Goal: Information Seeking & Learning: Learn about a topic

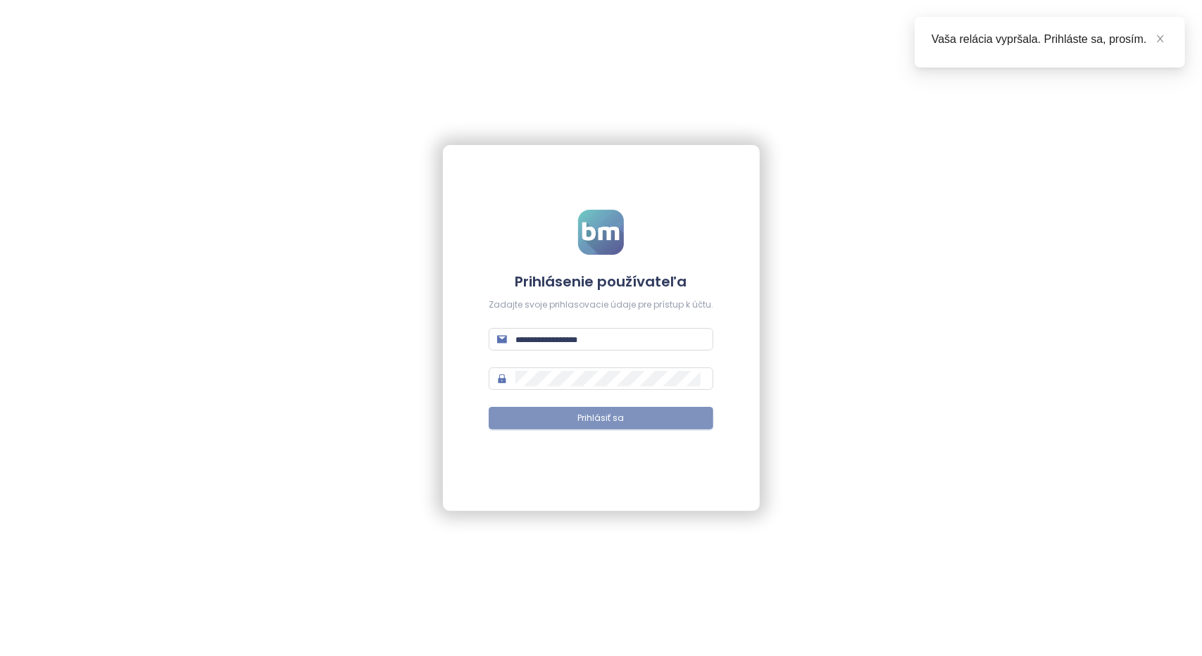
type input "**********"
click at [599, 418] on span "Prihlásiť sa" at bounding box center [601, 418] width 46 height 13
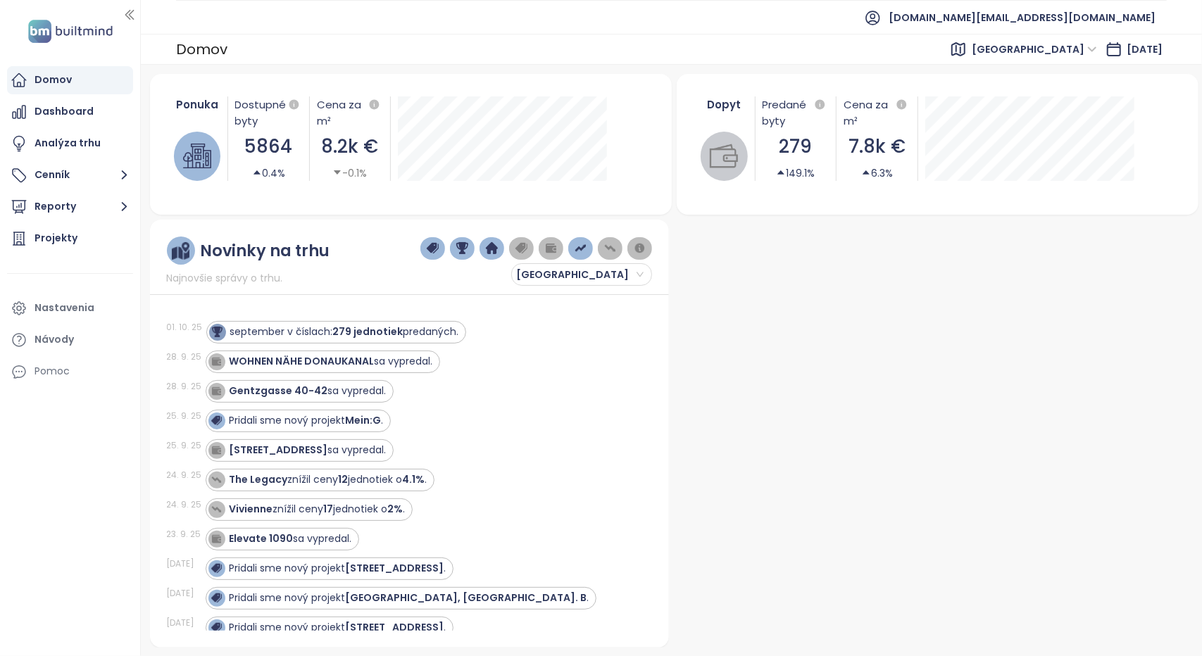
click at [1032, 48] on span "Vienna" at bounding box center [1034, 49] width 125 height 21
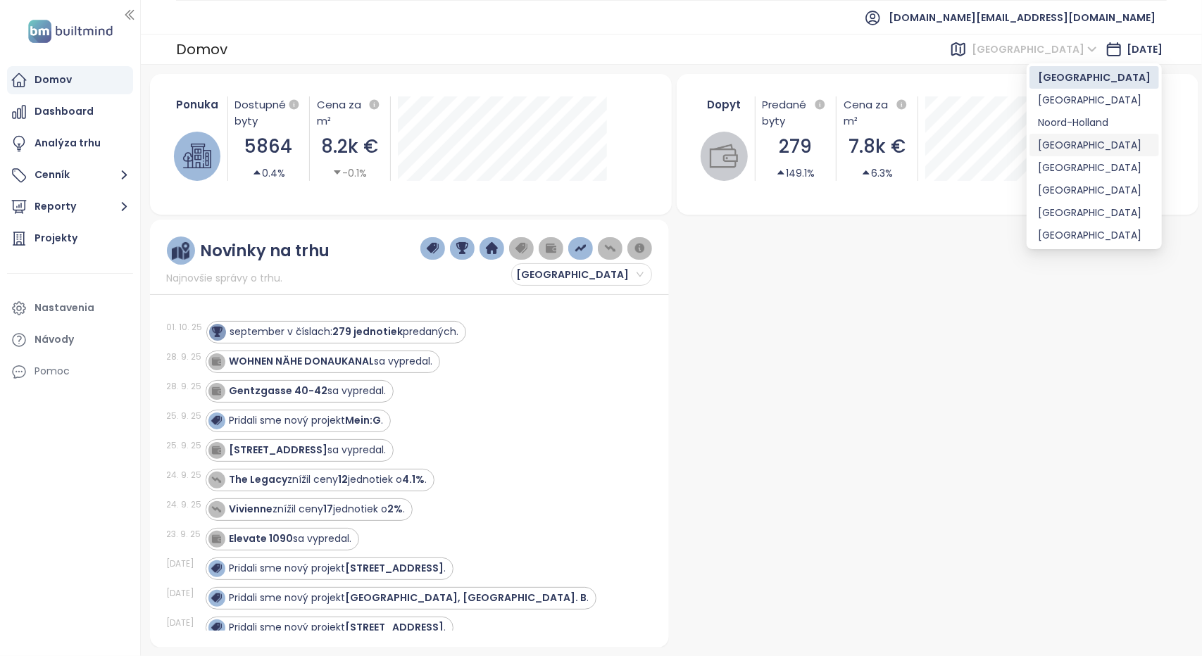
click at [1068, 146] on div "Brussels" at bounding box center [1094, 144] width 113 height 15
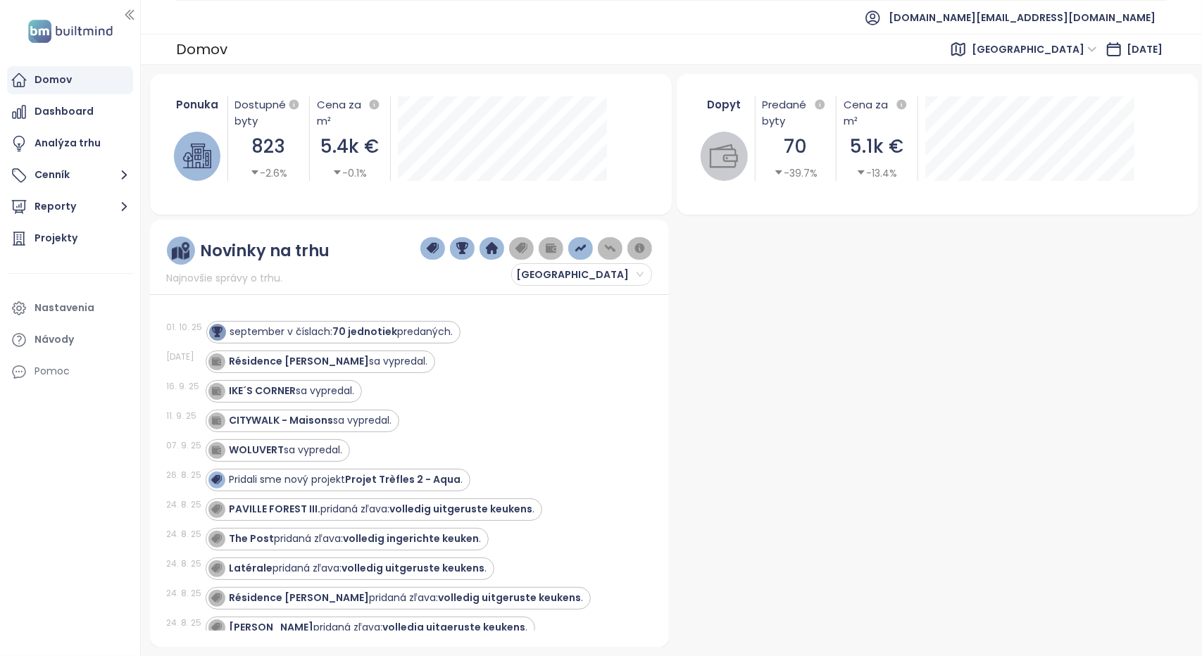
click at [604, 387] on div "IKE´S CORNER sa vypredal." at bounding box center [421, 391] width 430 height 23
drag, startPoint x: 86, startPoint y: 234, endPoint x: 116, endPoint y: 199, distance: 45.9
click at [86, 234] on div "Projekty" at bounding box center [70, 239] width 126 height 28
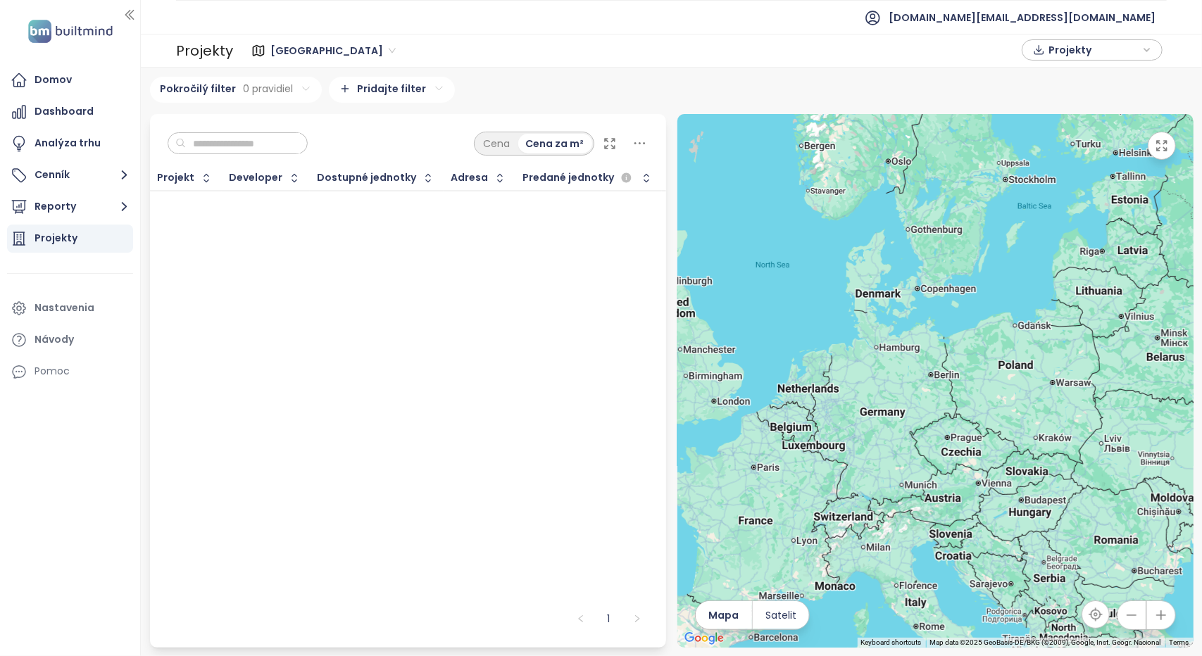
click at [253, 145] on input "text" at bounding box center [243, 143] width 114 height 21
click at [296, 39] on div "Vienna Projekty" at bounding box center [700, 51] width 934 height 28
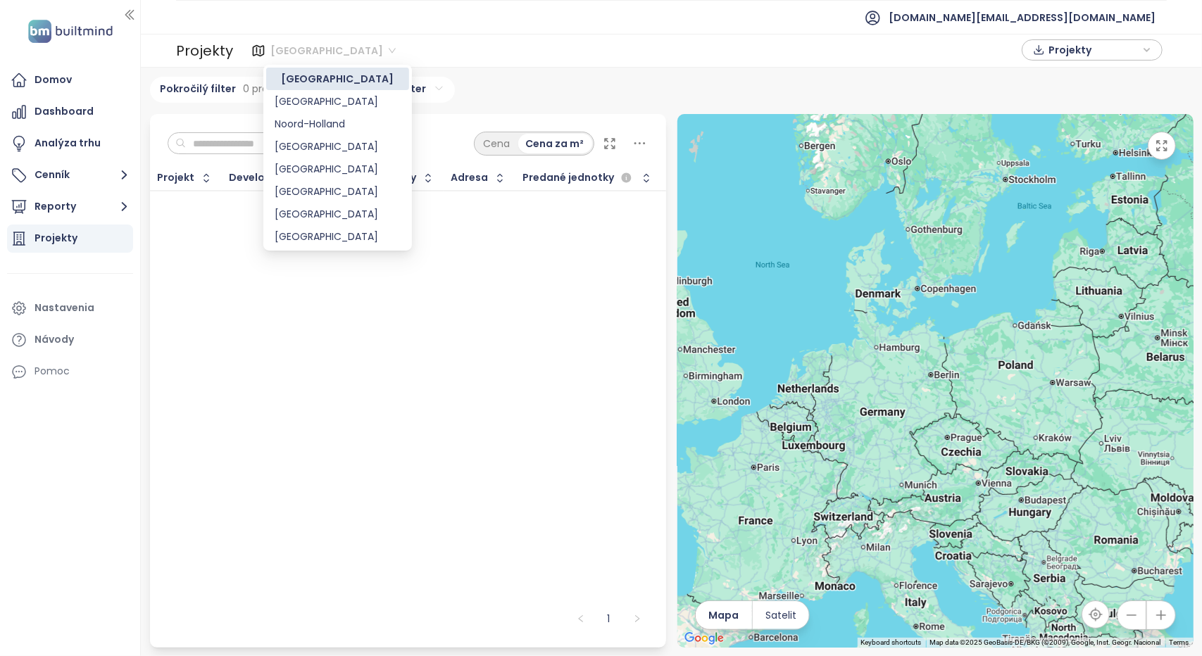
click at [293, 56] on span "Vienna" at bounding box center [332, 50] width 125 height 21
click at [306, 144] on div "Brussels" at bounding box center [338, 146] width 126 height 15
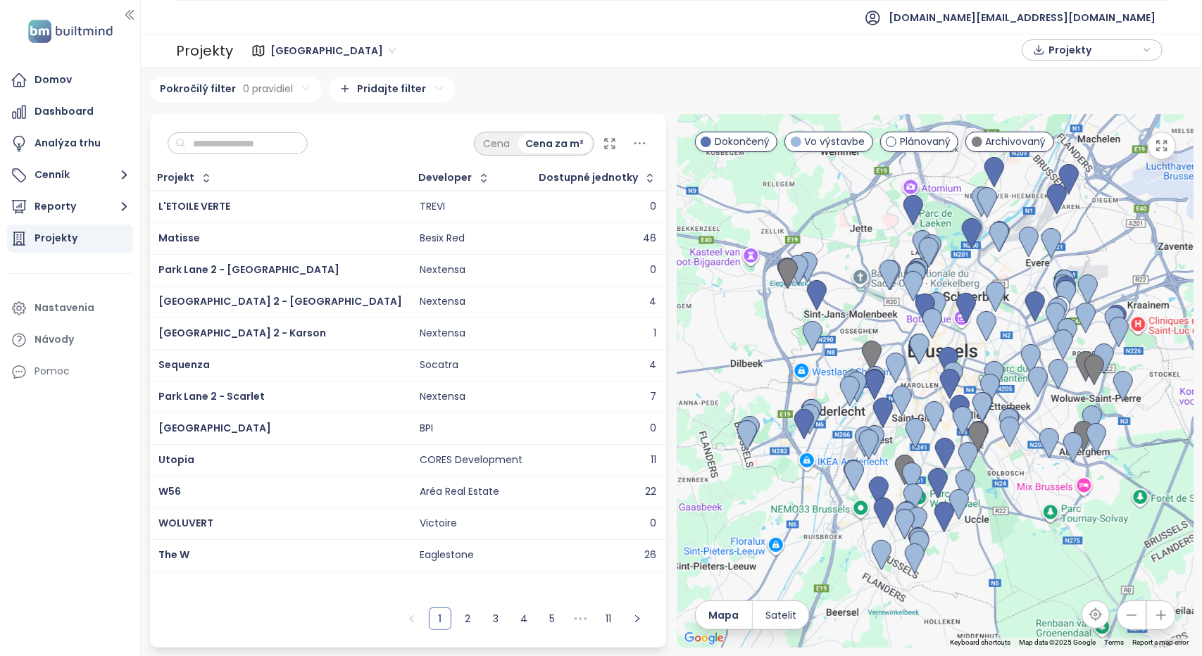
click at [250, 148] on input "text" at bounding box center [243, 143] width 114 height 21
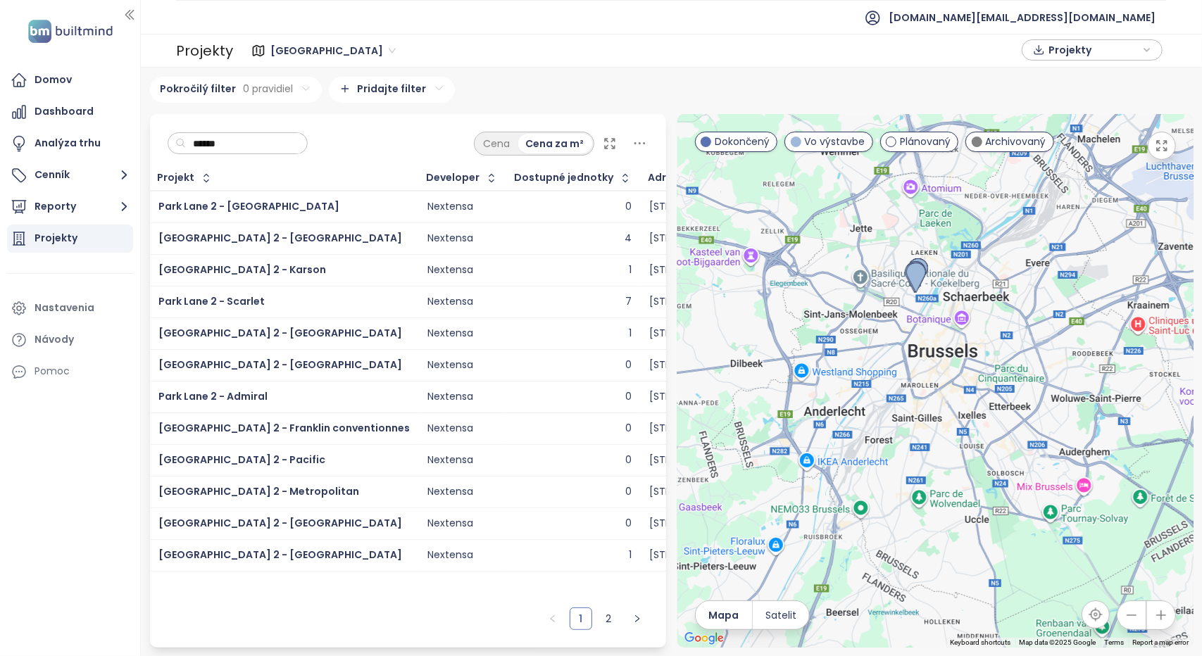
type input "******"
drag, startPoint x: 263, startPoint y: 241, endPoint x: 161, endPoint y: 245, distance: 102.9
click at [161, 245] on div "Park Lane 2 - Quincy" at bounding box center [283, 238] width 251 height 17
copy span "Park Lane 2 - Quincy"
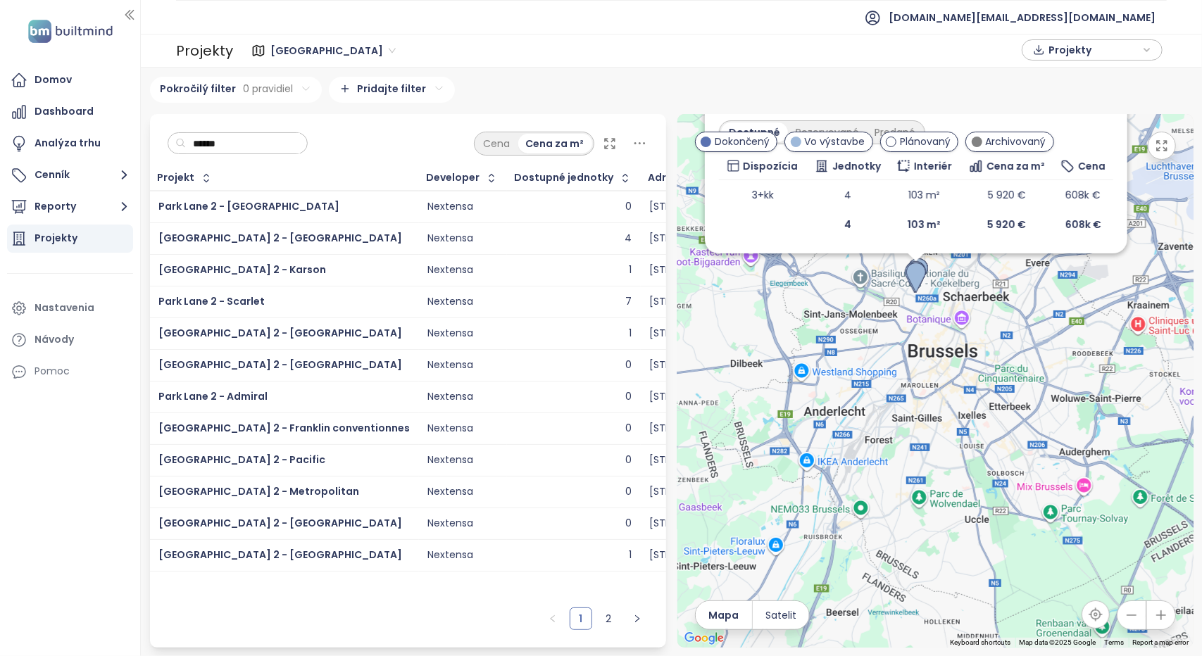
click at [303, 233] on div "Park Lane 2 - Quincy" at bounding box center [283, 238] width 251 height 17
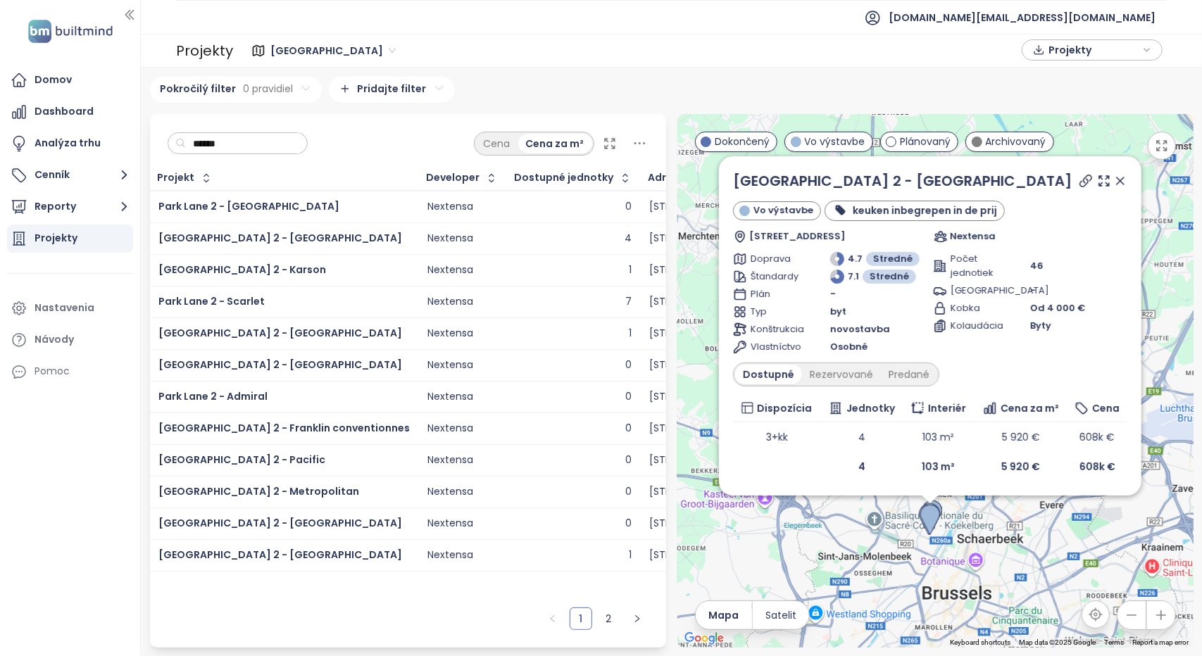
click at [1086, 181] on icon at bounding box center [1086, 181] width 14 height 14
drag, startPoint x: 900, startPoint y: 187, endPoint x: 735, endPoint y: 189, distance: 164.8
click at [735, 189] on div "Park Lane 2 - Quincy" at bounding box center [930, 180] width 394 height 21
copy link "Park Lane 2 - Quincy"
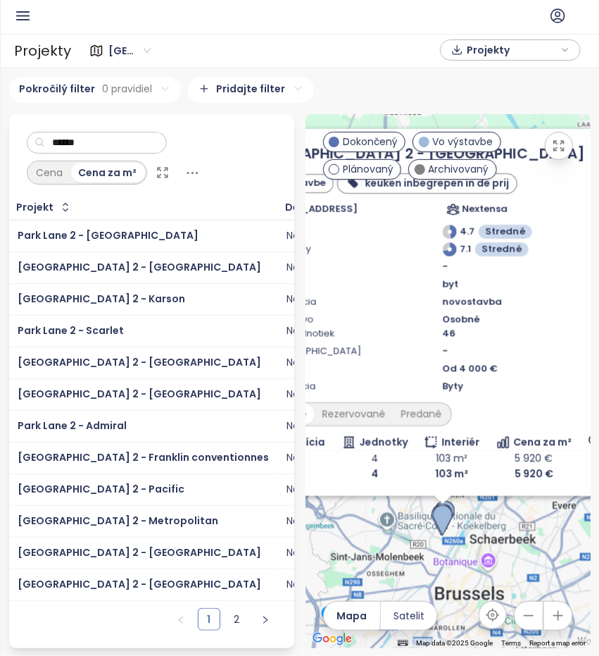
click at [135, 333] on div "Park Lane 2 - Scarlet" at bounding box center [143, 331] width 251 height 17
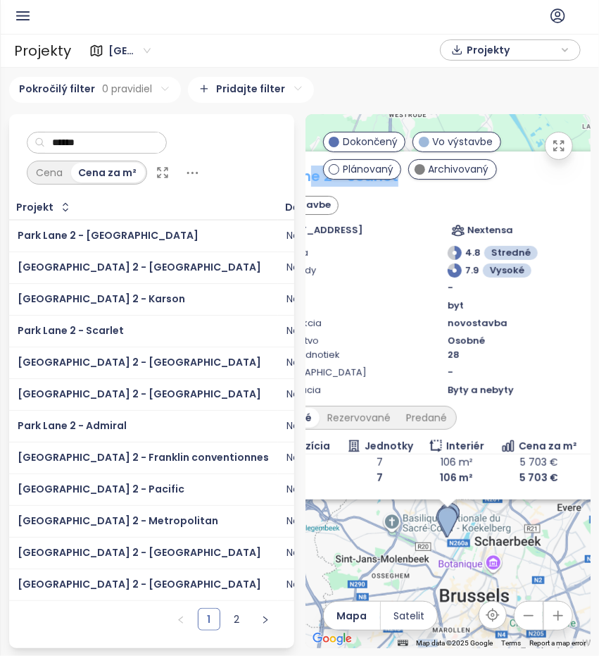
drag, startPoint x: 401, startPoint y: 188, endPoint x: 308, endPoint y: 187, distance: 93.7
click at [308, 187] on div "Park Lane 2 - Scarlet" at bounding box center [448, 175] width 394 height 21
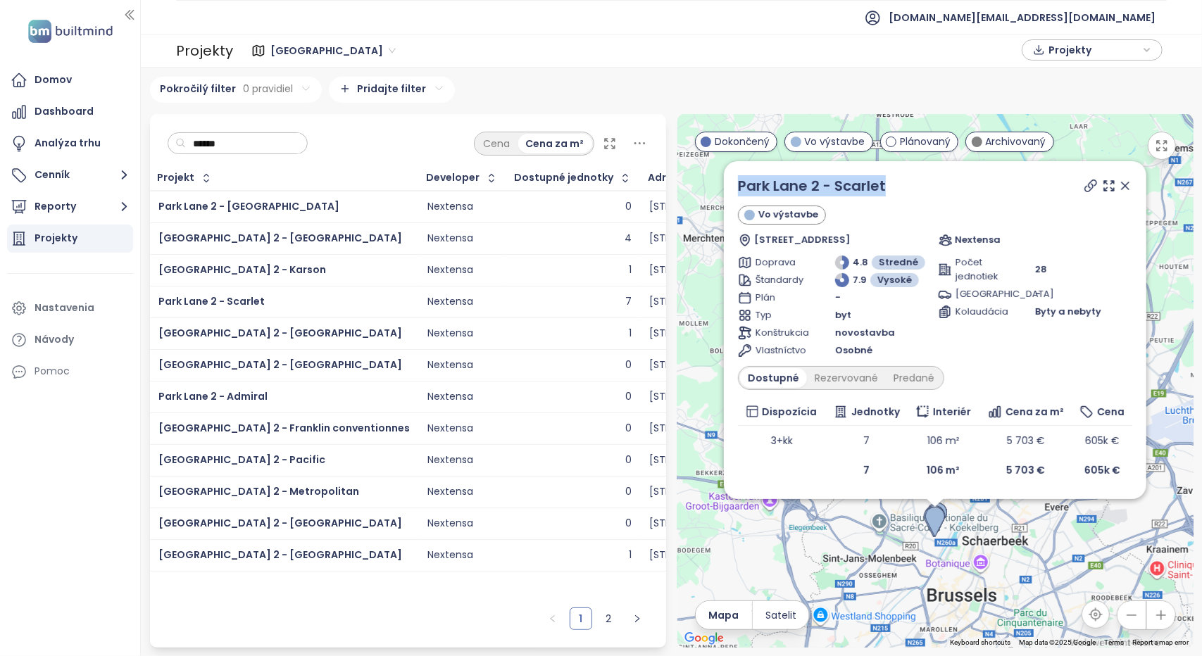
drag, startPoint x: 904, startPoint y: 192, endPoint x: 734, endPoint y: 182, distance: 170.7
click at [734, 182] on div "Park Lane 2 - Scarlet Vo výstavbe Drève du Parc 15, 1000 Bruxelles, Belgium Nex…" at bounding box center [935, 330] width 422 height 338
copy link "Park Lane 2 - Scarlet"
click at [275, 270] on div "Park Lane 2 - Karson" at bounding box center [283, 270] width 251 height 17
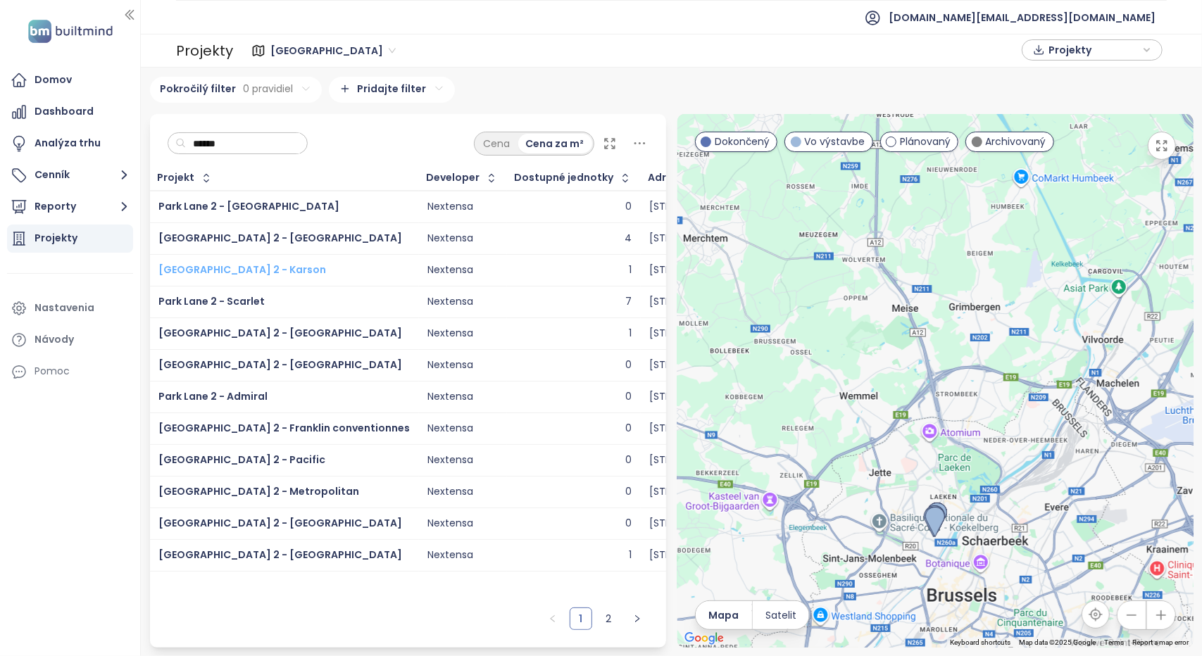
click at [237, 270] on span "Park Lane 2 - Karson" at bounding box center [242, 270] width 168 height 14
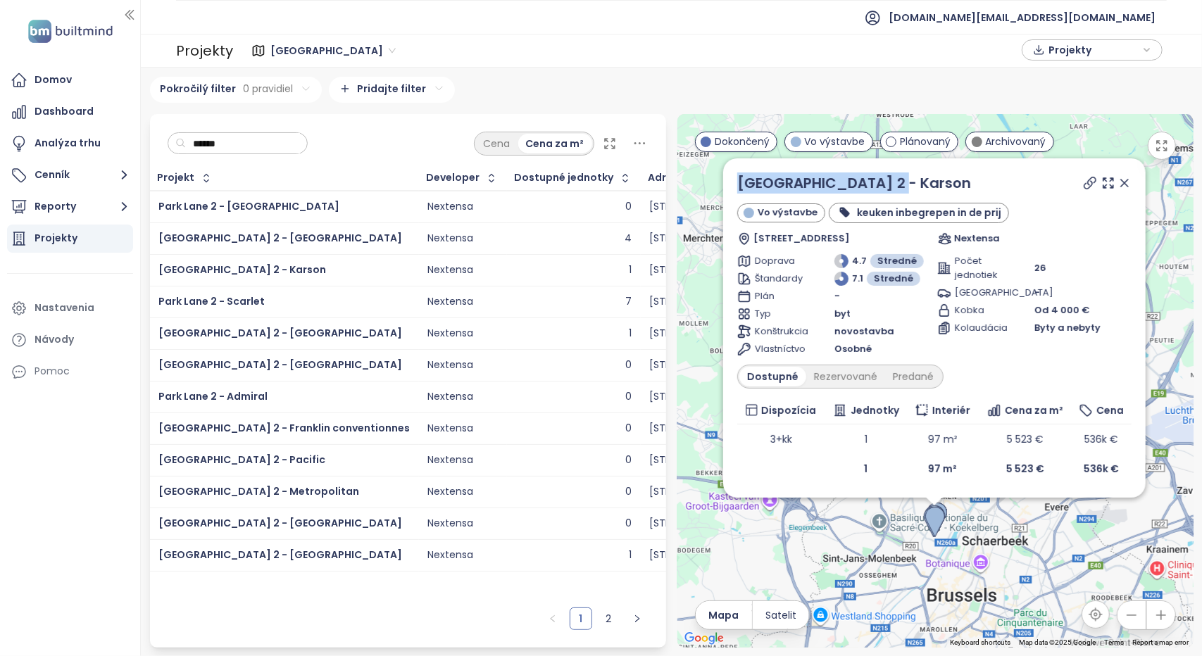
drag, startPoint x: 801, startPoint y: 187, endPoint x: 731, endPoint y: 182, distance: 69.8
click at [731, 182] on div "Park Lane 2 - Karson Vo výstavbe keuken inbegrepen in de prij Drève du Parc 44,…" at bounding box center [934, 327] width 422 height 339
copy link "Park Lane 2 - Karson"
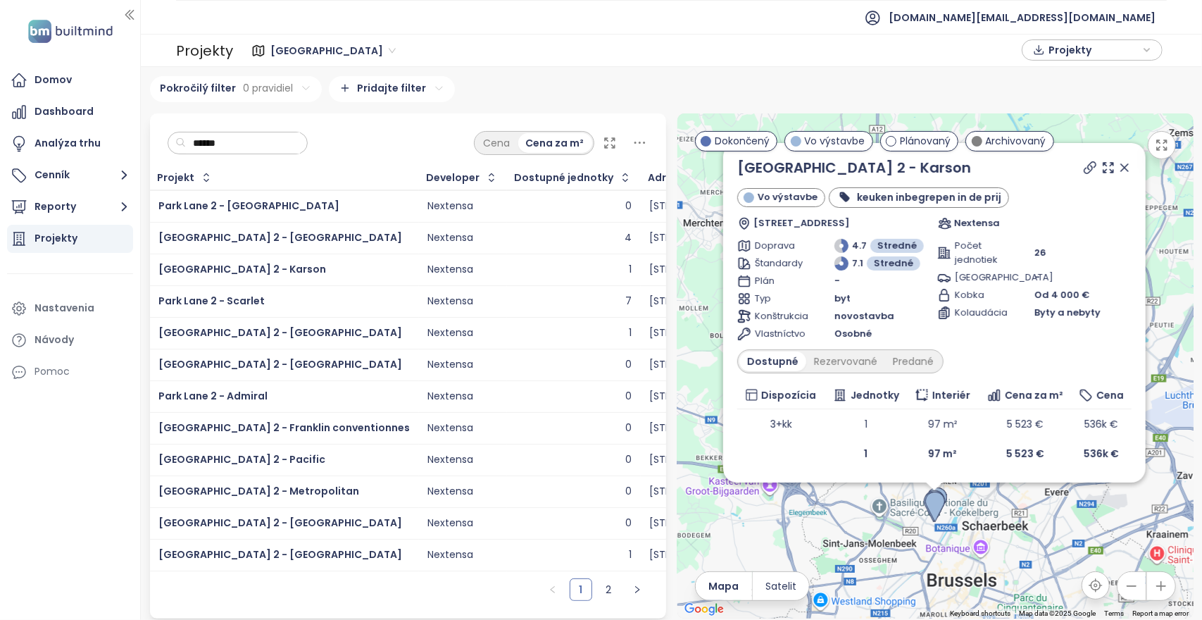
click at [1118, 167] on icon at bounding box center [1125, 168] width 14 height 14
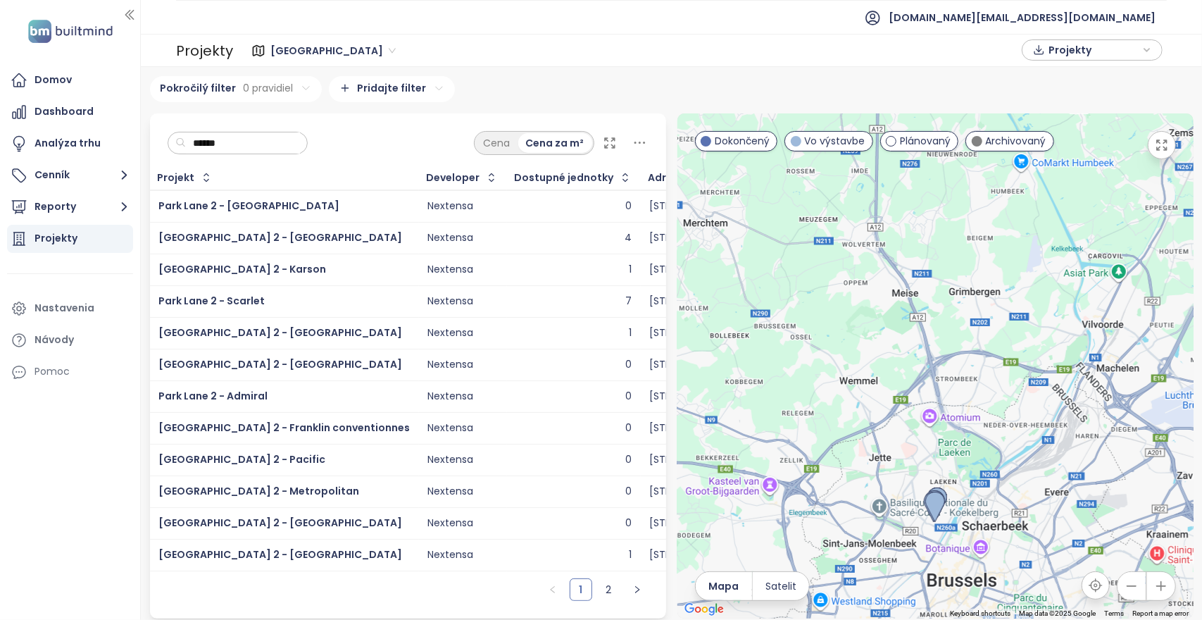
click at [283, 331] on div "Park Lane 2 - Oakland" at bounding box center [283, 333] width 251 height 17
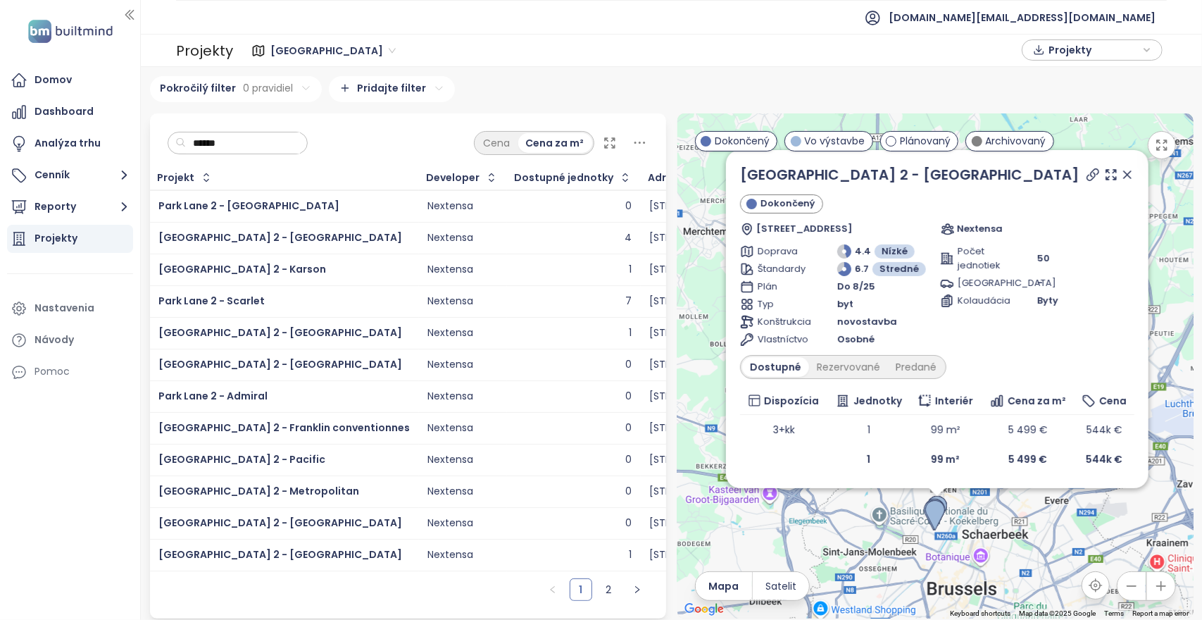
click at [676, 28] on ul "test.eu@builtmind.com" at bounding box center [671, 17] width 991 height 35
click at [1122, 177] on icon at bounding box center [1127, 175] width 14 height 14
